Goal: Task Accomplishment & Management: Manage account settings

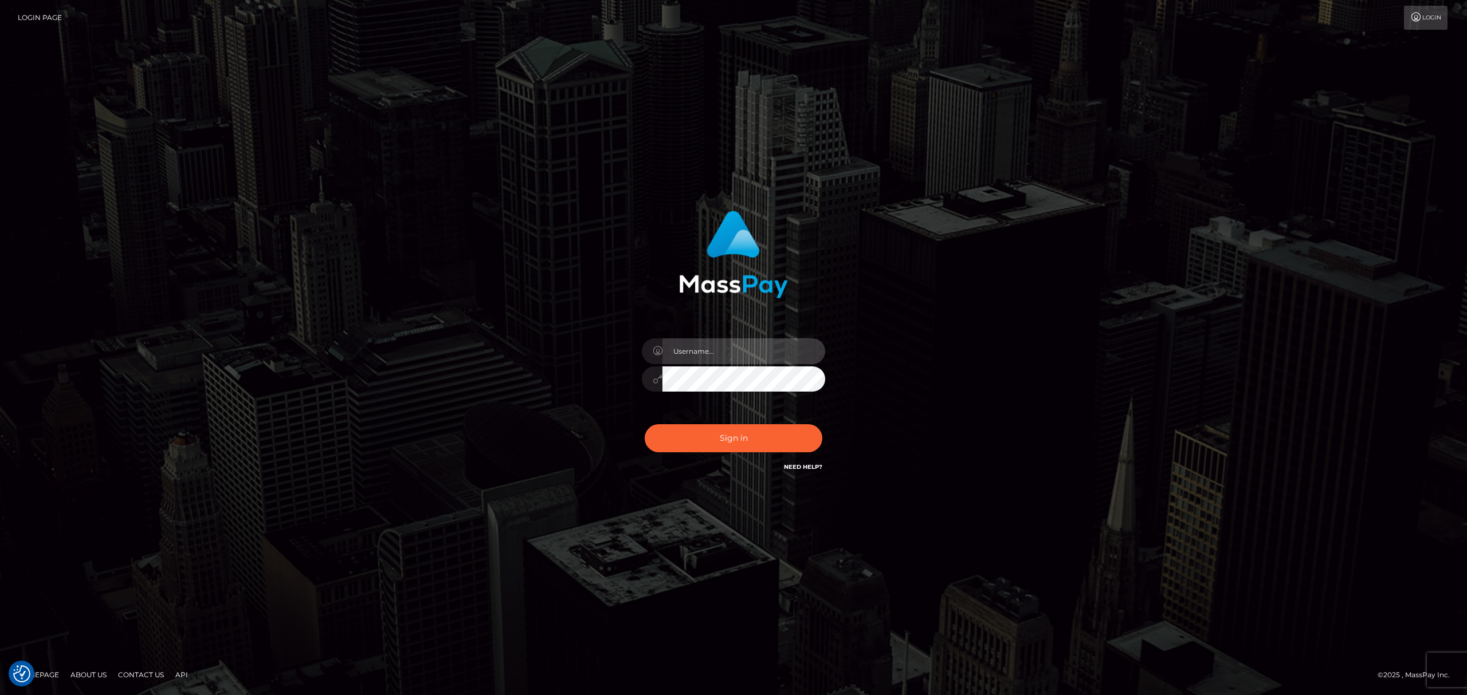
click at [713, 346] on input "text" at bounding box center [743, 352] width 163 height 26
type input "Eric"
click at [732, 436] on button "Sign in" at bounding box center [733, 439] width 178 height 28
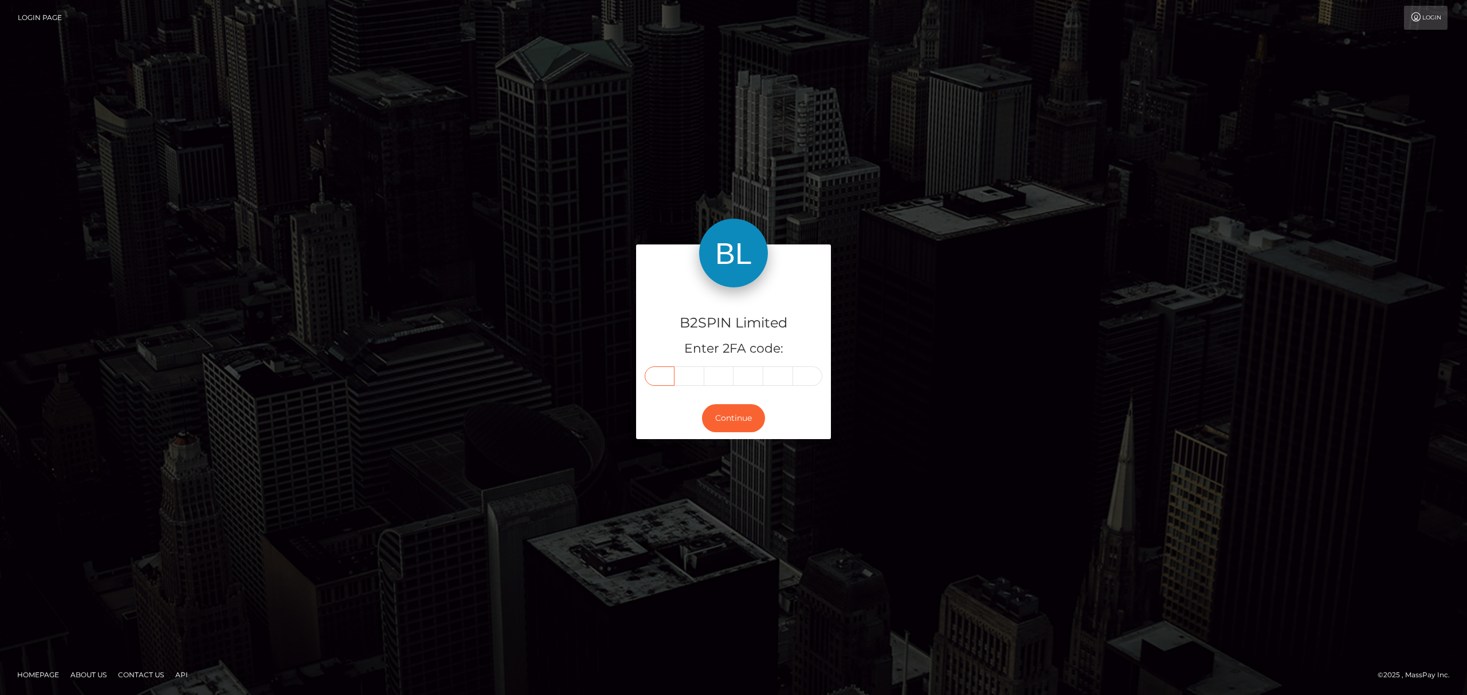
click at [668, 377] on input "text" at bounding box center [659, 376] width 30 height 19
paste input "1"
type input "1"
type input "9"
type input "3"
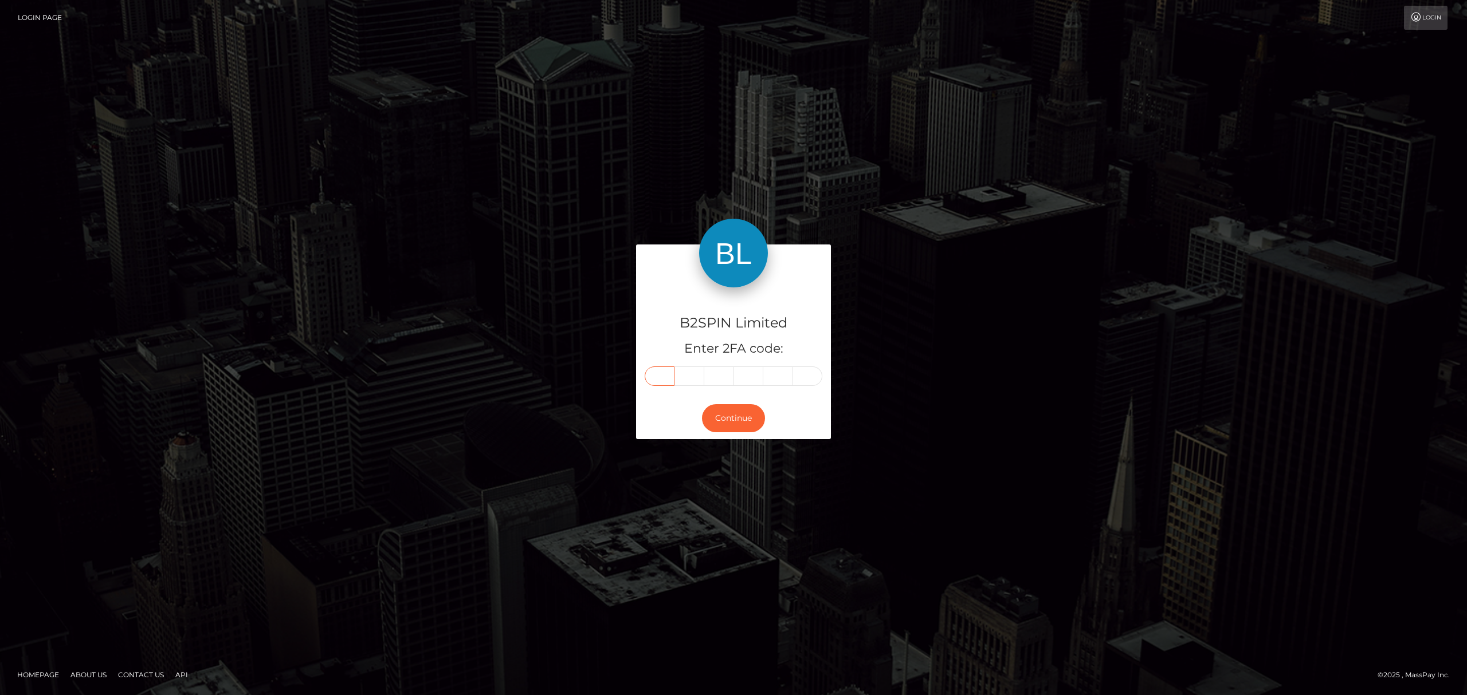
type input "1"
type input "3"
type input "0"
click at [731, 416] on button "Continue" at bounding box center [733, 418] width 63 height 28
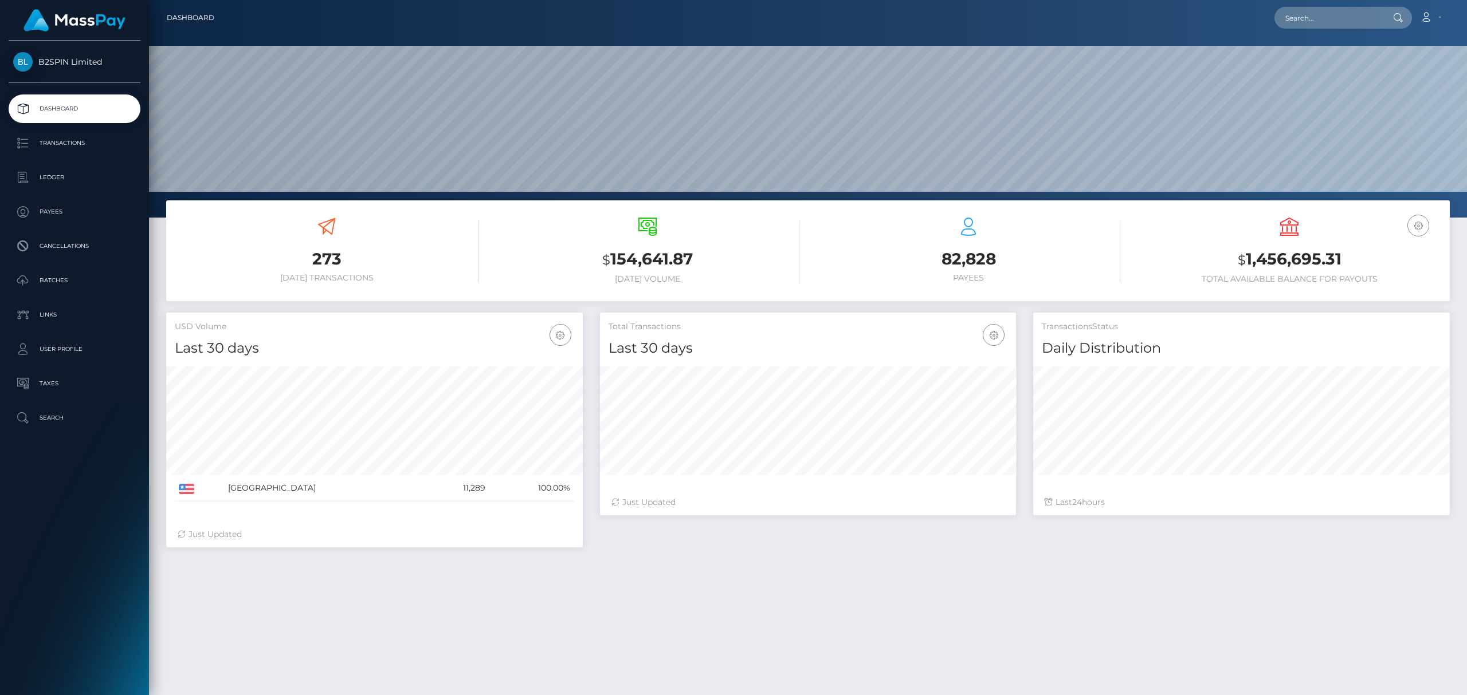
scroll to position [203, 416]
drag, startPoint x: 1338, startPoint y: 260, endPoint x: 1247, endPoint y: 262, distance: 91.1
click at [1247, 262] on h3 "$ 1,456,695.31" at bounding box center [1289, 259] width 304 height 23
